Goal: Transaction & Acquisition: Purchase product/service

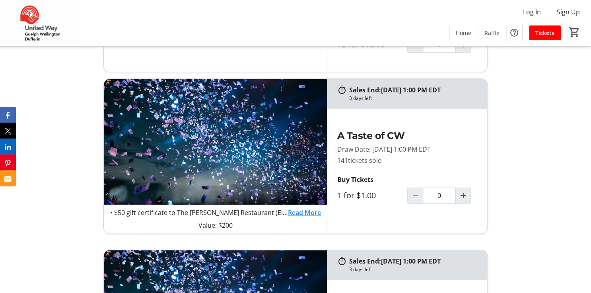
scroll to position [414, 0]
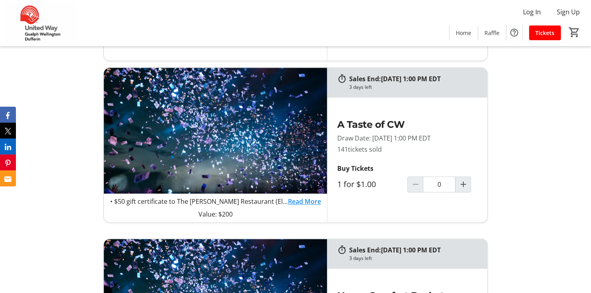
click at [307, 200] on link "Read More" at bounding box center [304, 201] width 33 height 10
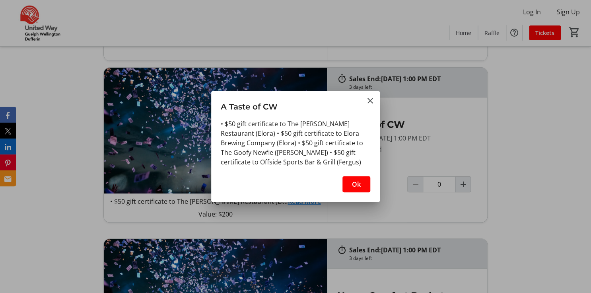
scroll to position [0, 0]
click at [355, 185] on span "Ok" at bounding box center [356, 184] width 9 height 10
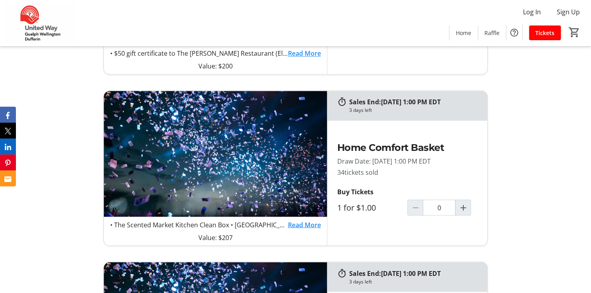
scroll to position [573, 0]
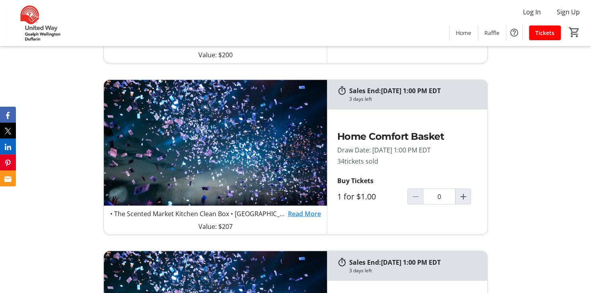
click at [309, 213] on link "Read More" at bounding box center [304, 213] width 33 height 10
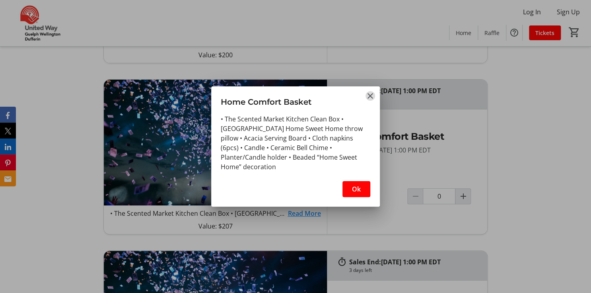
click at [370, 94] on mat-icon "Close" at bounding box center [371, 96] width 10 height 10
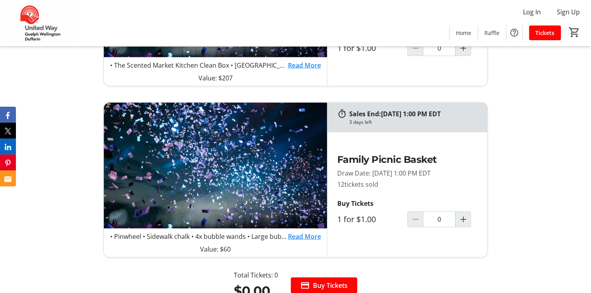
scroll to position [732, 0]
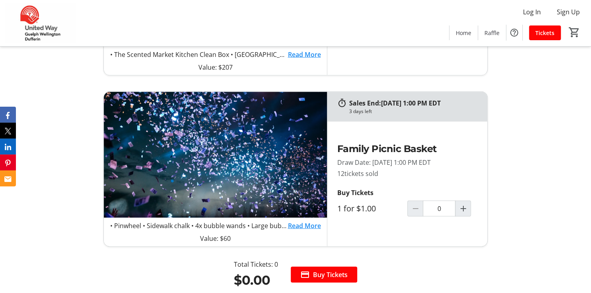
click at [297, 223] on link "Read More" at bounding box center [304, 225] width 33 height 10
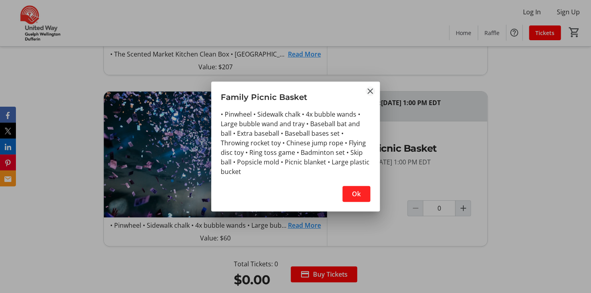
click at [368, 91] on mat-icon "Close" at bounding box center [371, 91] width 10 height 10
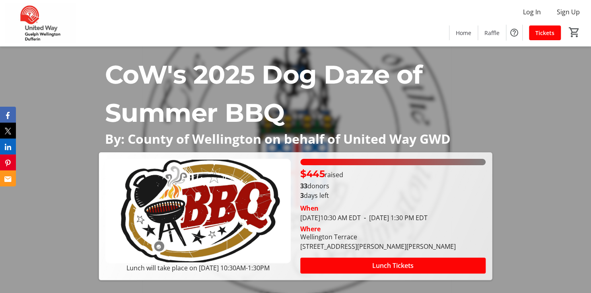
scroll to position [732, 0]
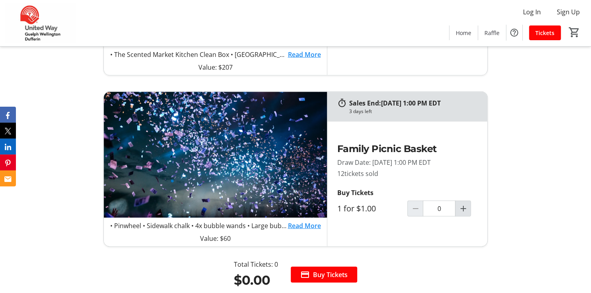
click at [466, 206] on mat-icon "Increment by one" at bounding box center [463, 208] width 10 height 10
click at [461, 208] on mat-icon "Increment by one" at bounding box center [463, 208] width 10 height 10
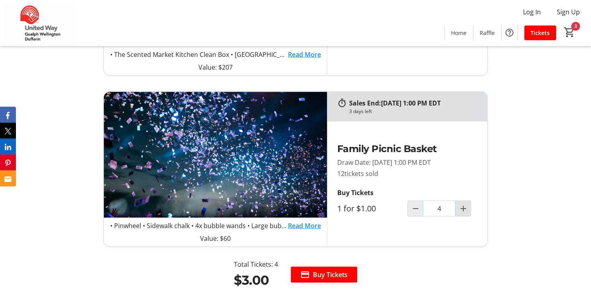
type input "5"
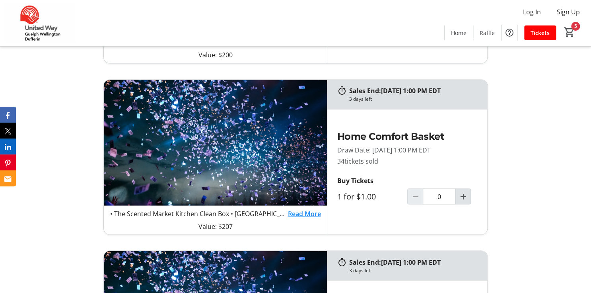
scroll to position [445, 0]
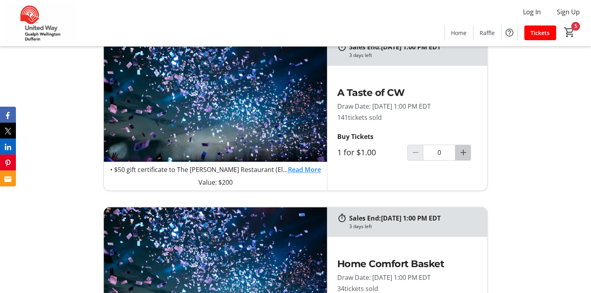
click at [464, 158] on span "Increment by one" at bounding box center [462, 152] width 15 height 15
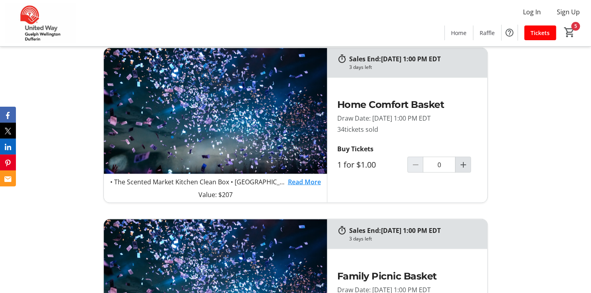
type input "1"
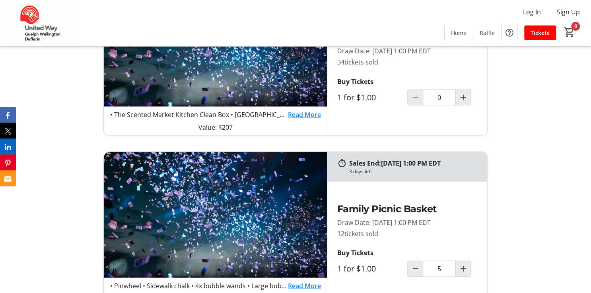
scroll to position [732, 0]
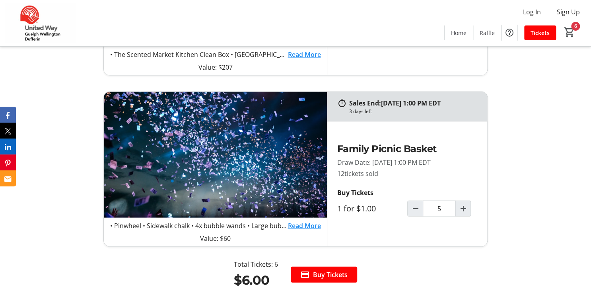
click at [301, 226] on link "Read More" at bounding box center [304, 225] width 33 height 10
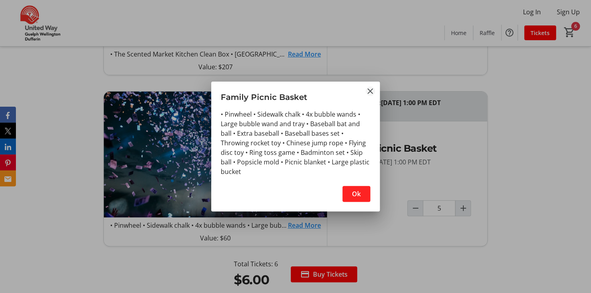
click at [370, 89] on mat-icon "Close" at bounding box center [371, 91] width 10 height 10
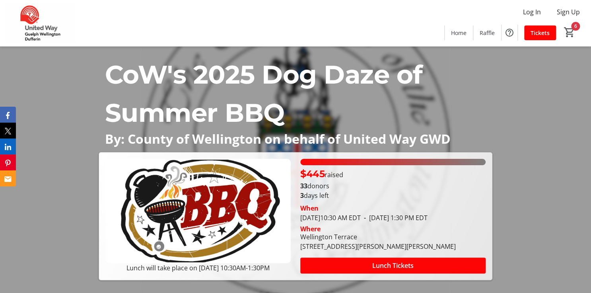
scroll to position [732, 0]
